Goal: Transaction & Acquisition: Purchase product/service

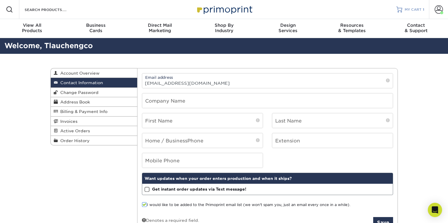
click at [417, 9] on span "MY CART" at bounding box center [413, 9] width 17 height 5
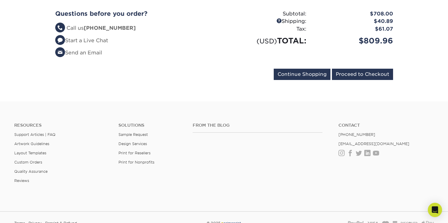
scroll to position [182, 0]
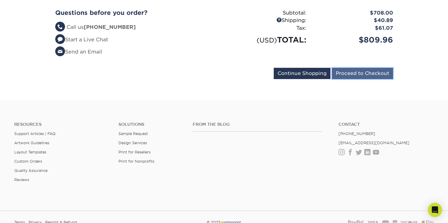
click at [359, 75] on input "Proceed to Checkout" at bounding box center [362, 73] width 61 height 11
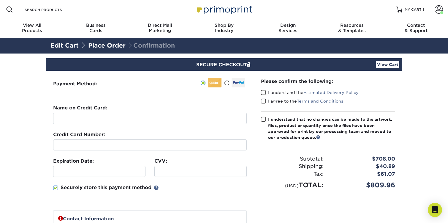
click at [264, 93] on span at bounding box center [263, 93] width 5 height 6
click at [0, 0] on input "I understand the Estimated Delivery Policy" at bounding box center [0, 0] width 0 height 0
click at [264, 101] on span at bounding box center [263, 101] width 5 height 6
click at [0, 0] on input "I agree to the Terms and Conditions" at bounding box center [0, 0] width 0 height 0
click at [264, 118] on span at bounding box center [263, 119] width 5 height 6
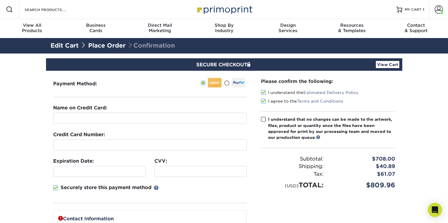
click at [0, 0] on input "I understand that no changes can be made to the artwork, files, product or quan…" at bounding box center [0, 0] width 0 height 0
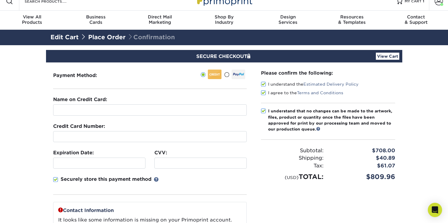
scroll to position [8, 0]
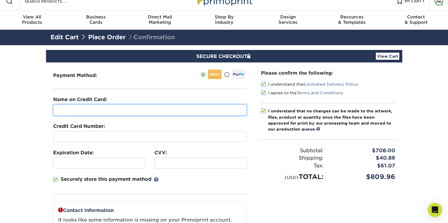
click at [203, 109] on input "text" at bounding box center [150, 109] width 194 height 11
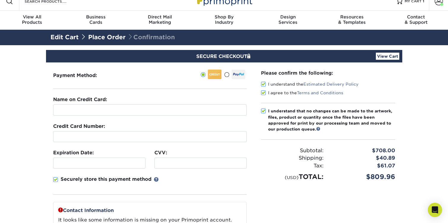
click at [193, 180] on div "Securely store this payment method" at bounding box center [150, 185] width 194 height 19
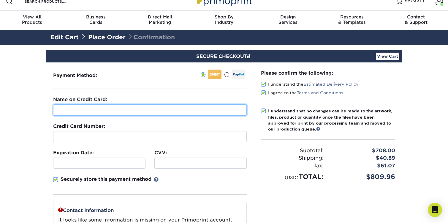
click at [122, 107] on input "text" at bounding box center [150, 109] width 194 height 11
type input "[PERSON_NAME]"
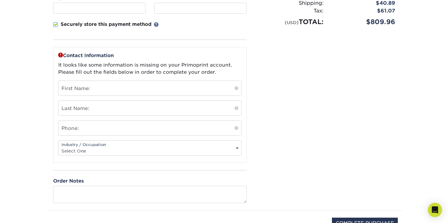
scroll to position [162, 0]
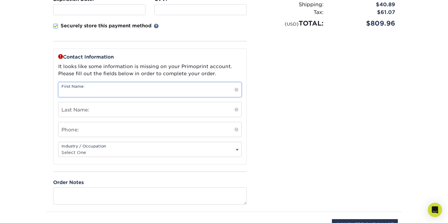
click at [105, 92] on input "text" at bounding box center [150, 89] width 183 height 15
type input "[PERSON_NAME]"
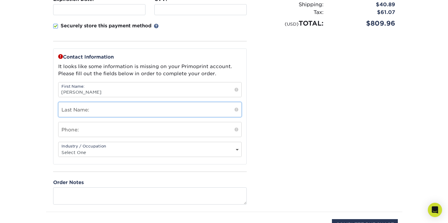
type input "Lauchengco"
type input "4155770126"
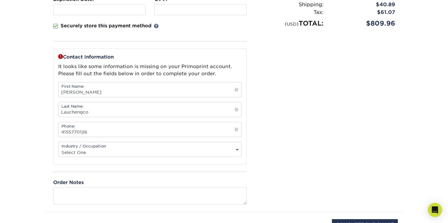
click at [121, 152] on select "Select One Administrative Executive Human Resources Construction Education Ente…" at bounding box center [150, 152] width 183 height 9
select select "20"
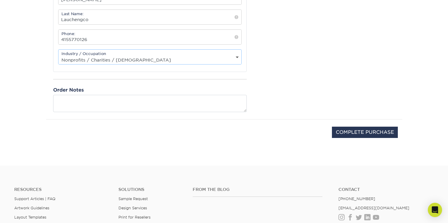
scroll to position [260, 0]
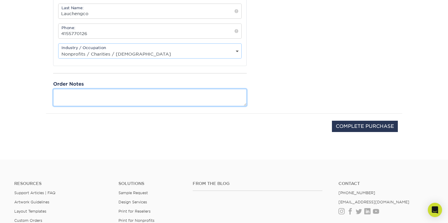
click at [220, 97] on textarea at bounding box center [150, 97] width 194 height 17
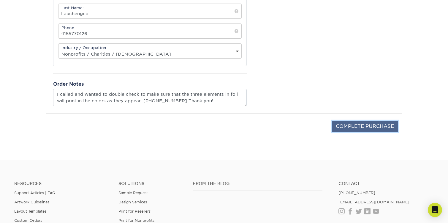
type textarea "I called and wanted to double check to make sure that the three elements in foi…"
click at [383, 124] on input "COMPLETE PURCHASE" at bounding box center [365, 126] width 66 height 11
type input "PROCESSING, PLEASE WAIT..."
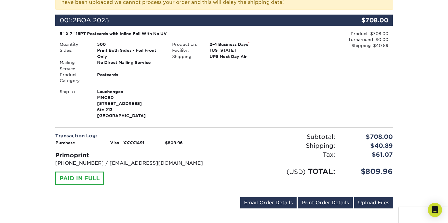
scroll to position [151, 0]
